Goal: Task Accomplishment & Management: Use online tool/utility

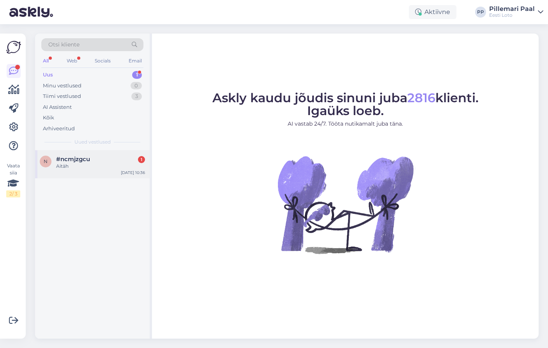
click at [98, 160] on div "#ncmjzgcu 1" at bounding box center [100, 159] width 89 height 7
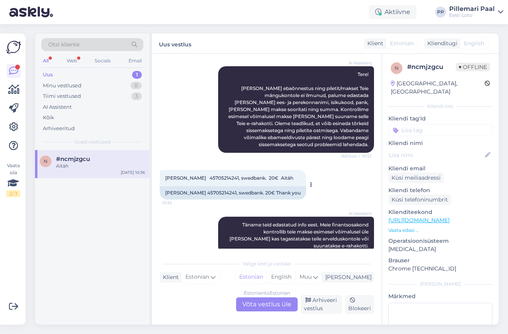
scroll to position [102, 0]
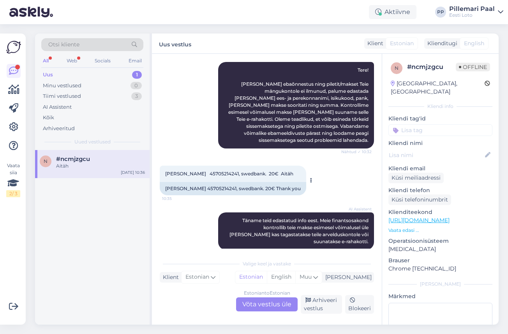
click at [215, 172] on span "Helgi Rohtlaan 45705214241, swedbank. 20€ Aitäh" at bounding box center [229, 174] width 128 height 6
copy span "45705214241"
drag, startPoint x: 446, startPoint y: 68, endPoint x: 408, endPoint y: 67, distance: 38.6
click at [408, 67] on div "# ncmjzgcu" at bounding box center [431, 66] width 49 height 9
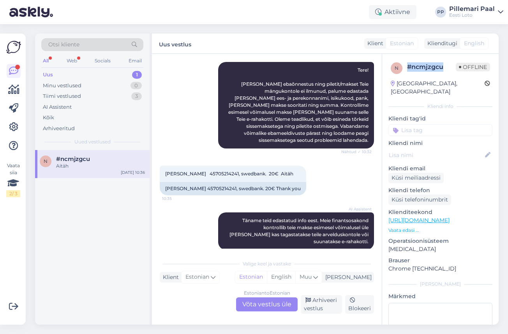
copy div "# ncmjzgcu"
drag, startPoint x: 200, startPoint y: 174, endPoint x: 165, endPoint y: 172, distance: 35.5
click at [165, 172] on span "Helgi Rohtlaan 45705214241, swedbank. 20€ Aitäh" at bounding box center [229, 174] width 128 height 6
copy span "Helgi Rohtlaan"
click at [219, 171] on span "Helgi Rohtlaan 45705214241, swedbank. 20€ Aitäh" at bounding box center [229, 174] width 128 height 6
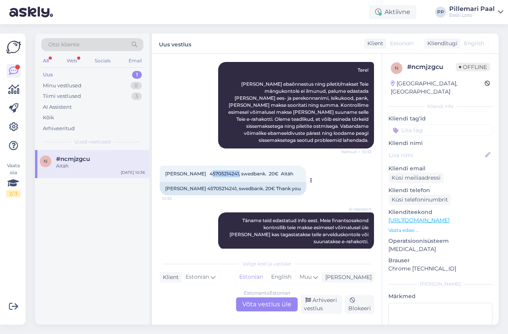
click at [219, 171] on span "Helgi Rohtlaan 45705214241, swedbank. 20€ Aitäh" at bounding box center [229, 174] width 128 height 6
copy span "45705214241"
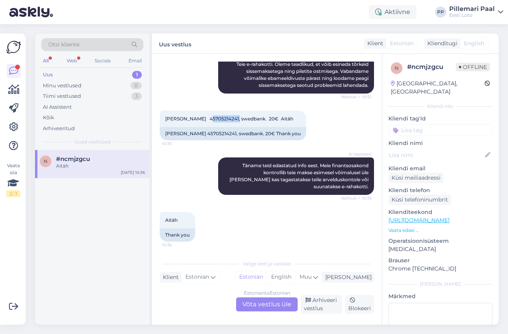
scroll to position [158, 0]
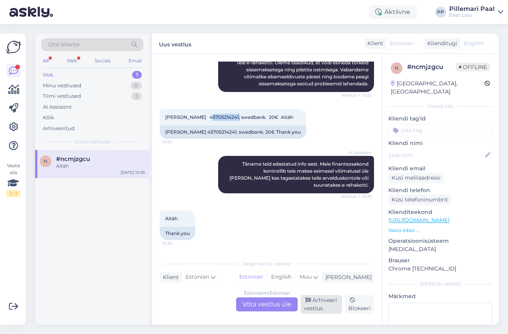
click at [316, 307] on div "Arhiveeri vestlus" at bounding box center [321, 304] width 41 height 19
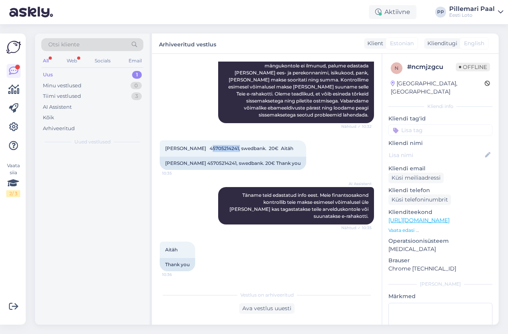
scroll to position [127, 0]
